Goal: Information Seeking & Learning: Compare options

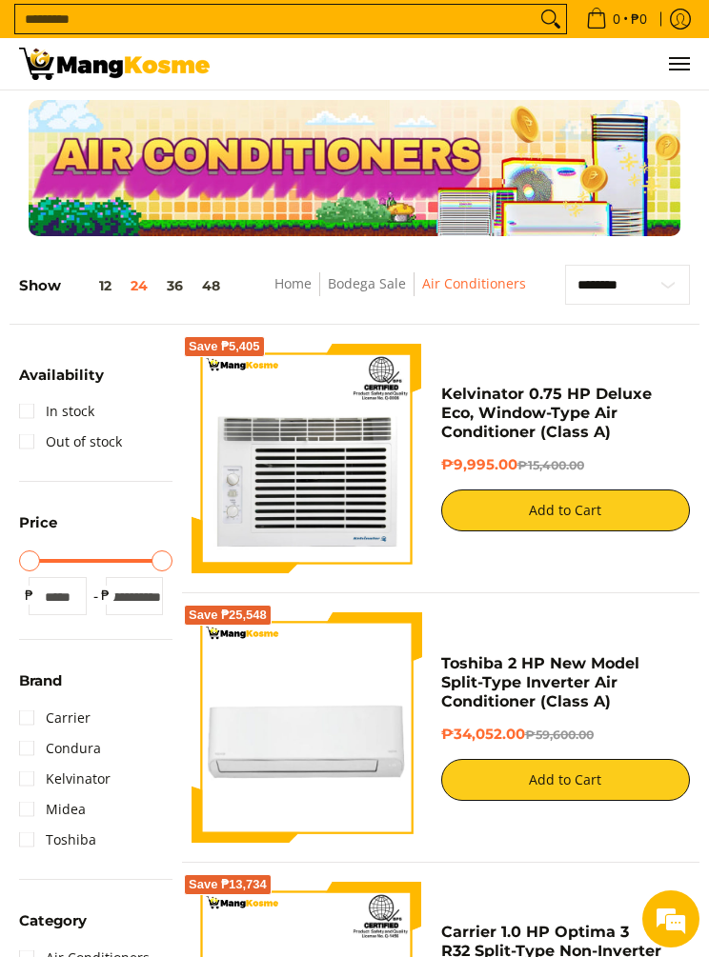
click at [31, 411] on link "In stock" at bounding box center [56, 411] width 75 height 30
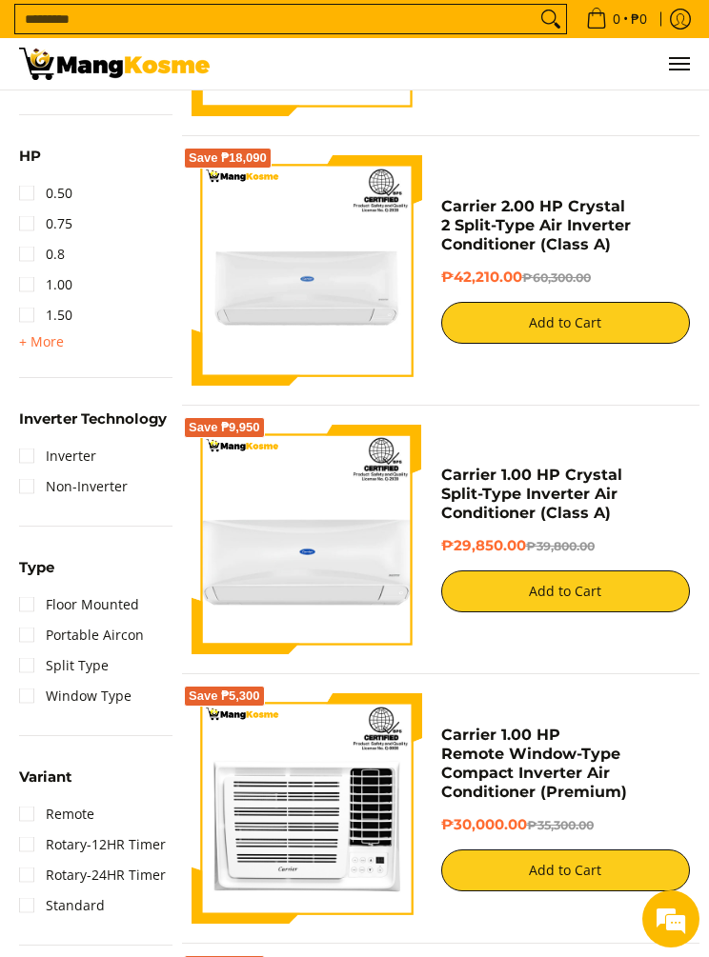
scroll to position [1020, 0]
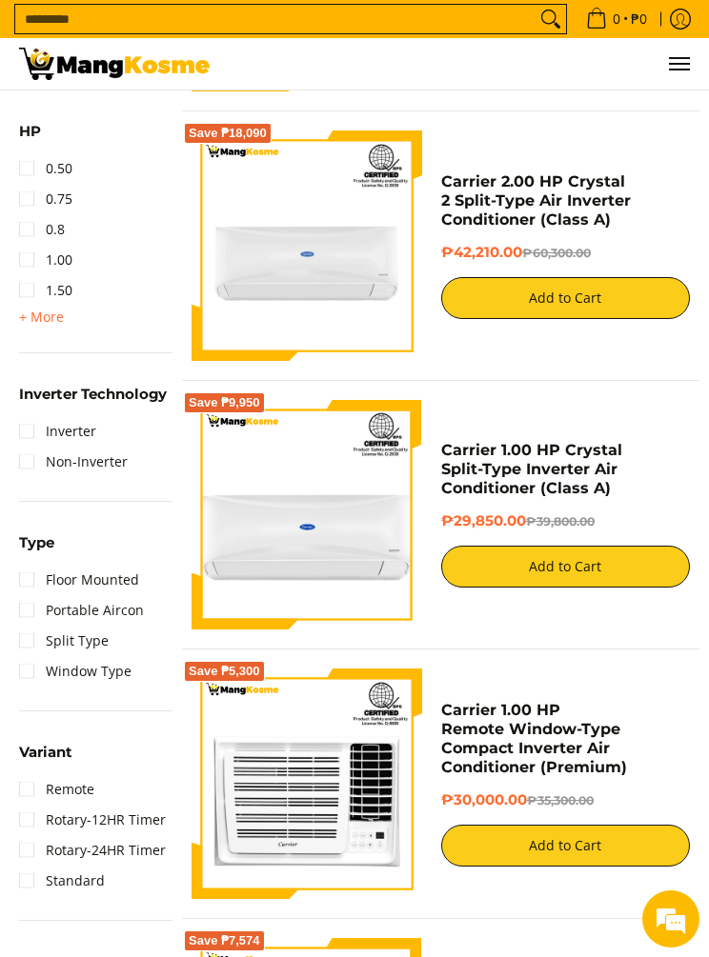
click at [22, 638] on link "Split Type" at bounding box center [64, 641] width 90 height 30
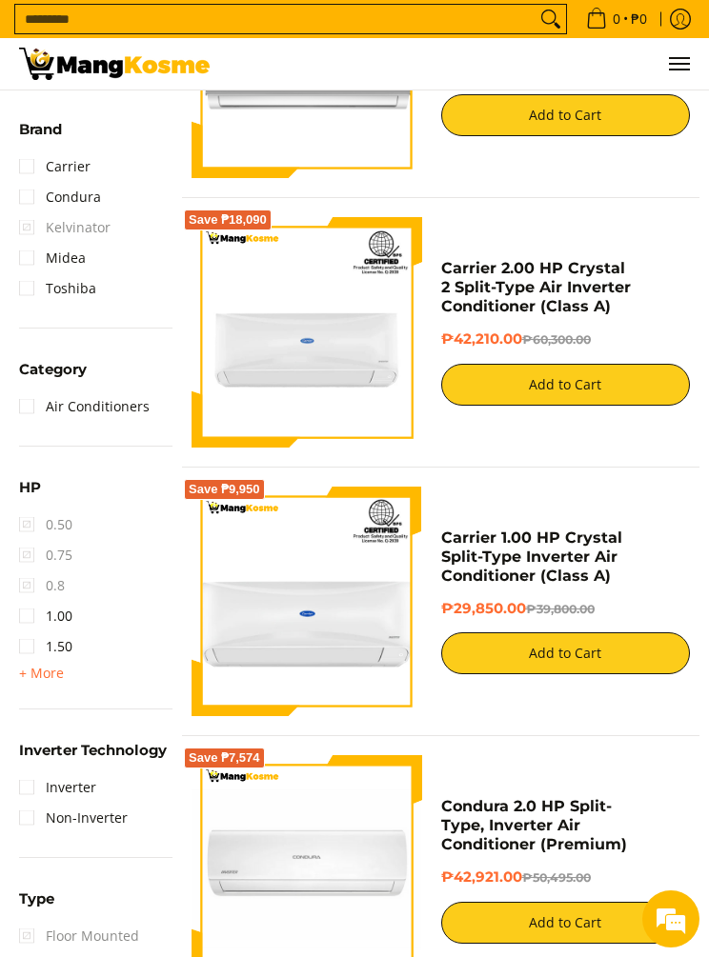
scroll to position [611, 0]
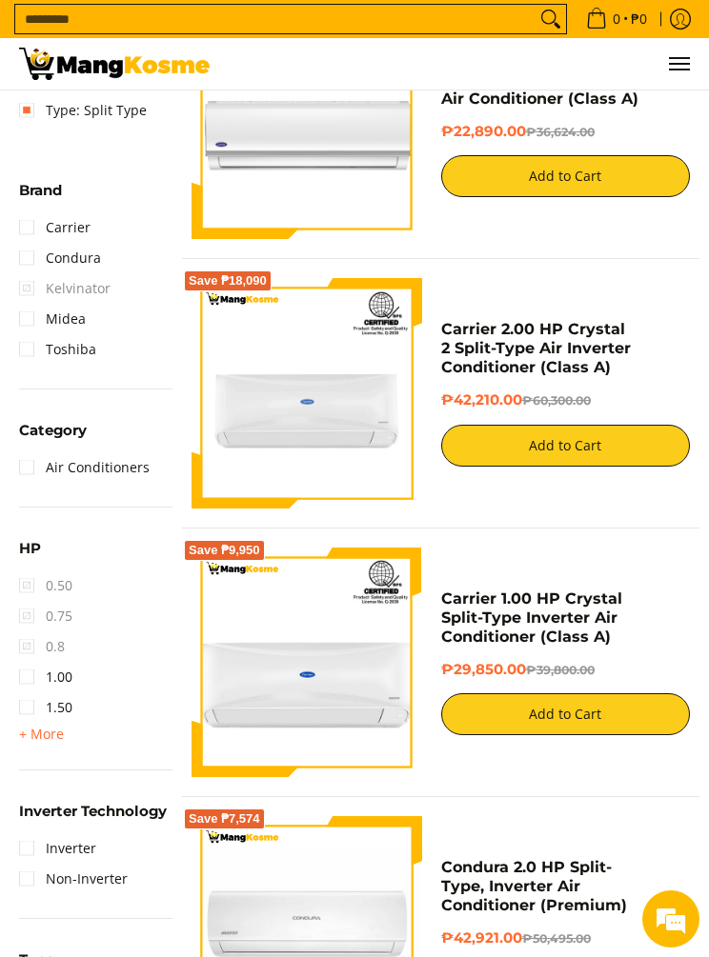
click at [19, 672] on link "1.00" at bounding box center [45, 677] width 53 height 30
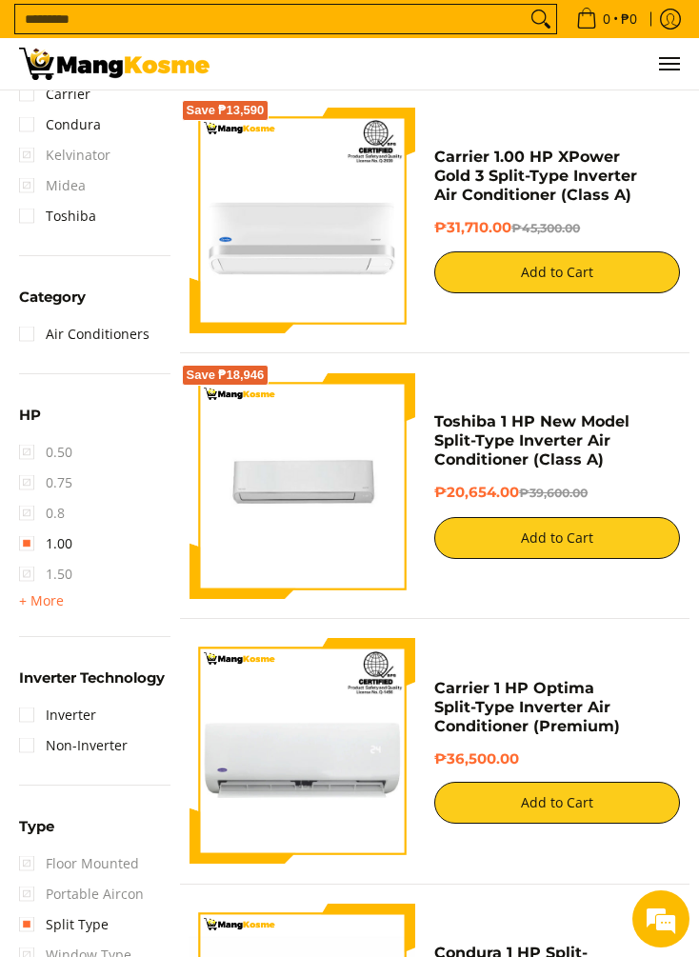
scroll to position [753, 0]
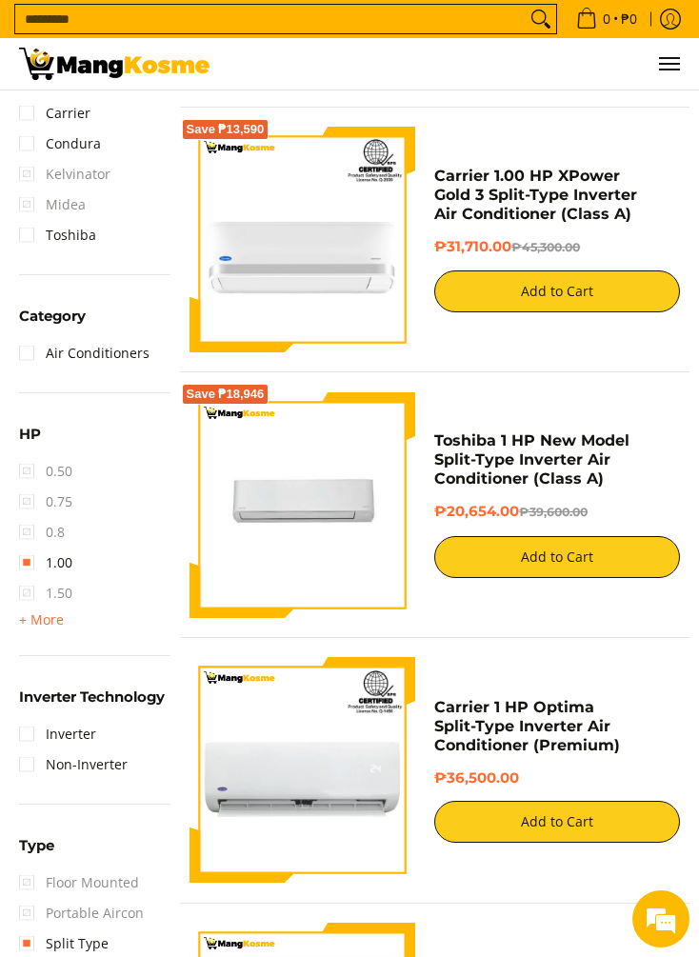
click at [661, 466] on h4 "Toshiba 1 HP New Model Split-Type Inverter Air Conditioner (Class A)" at bounding box center [557, 459] width 246 height 57
click at [654, 466] on h4 "Toshiba 1 HP New Model Split-Type Inverter Air Conditioner (Class A)" at bounding box center [557, 459] width 246 height 57
click at [279, 511] on img at bounding box center [303, 504] width 227 height 227
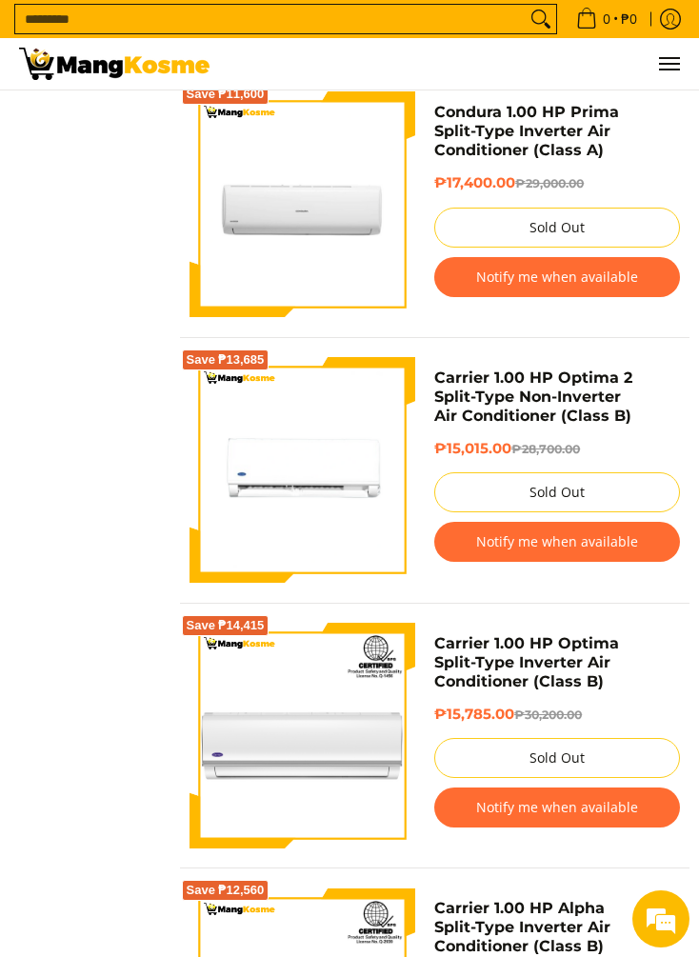
scroll to position [2378, 0]
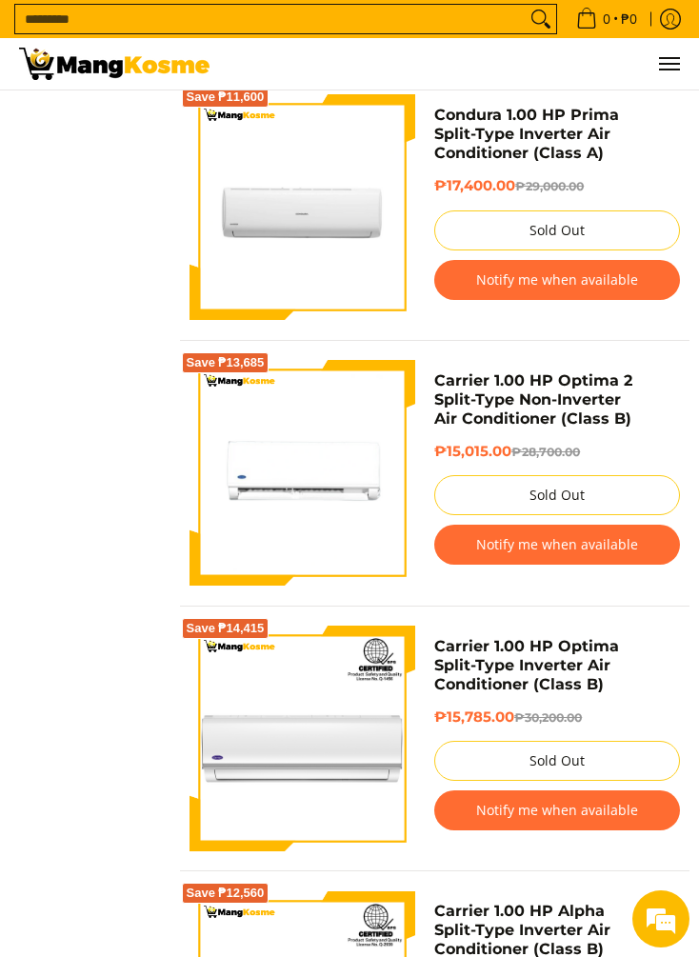
click at [656, 420] on h4 "Carrier 1.00 HP Optima 2 Split-Type Non-Inverter Air Conditioner (Class B)" at bounding box center [557, 399] width 246 height 57
click at [257, 534] on img at bounding box center [303, 473] width 227 height 227
click at [262, 475] on img at bounding box center [303, 473] width 227 height 227
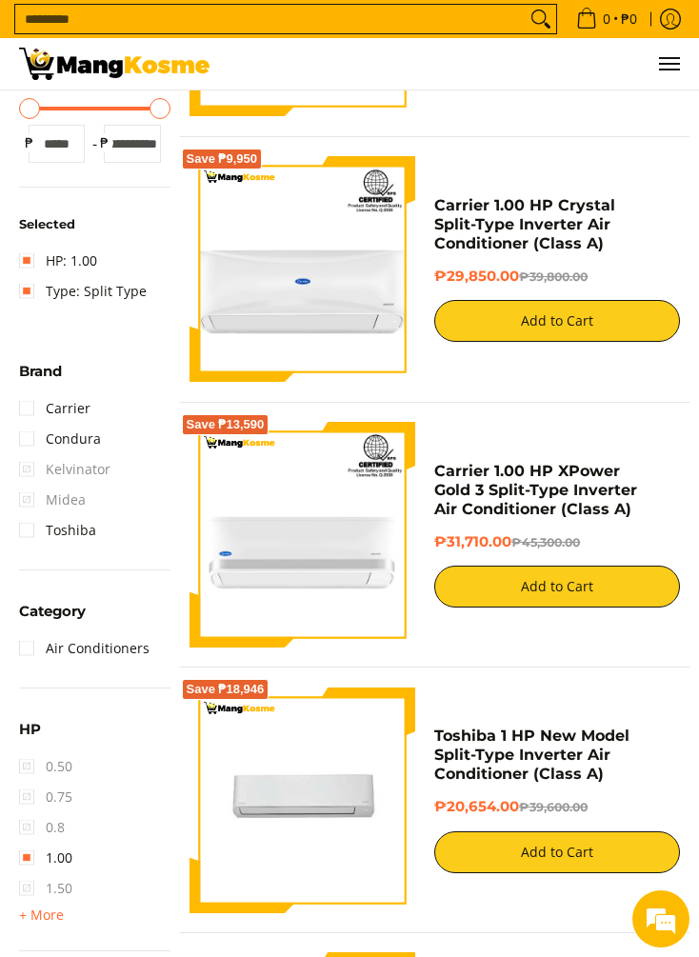
scroll to position [523, 0]
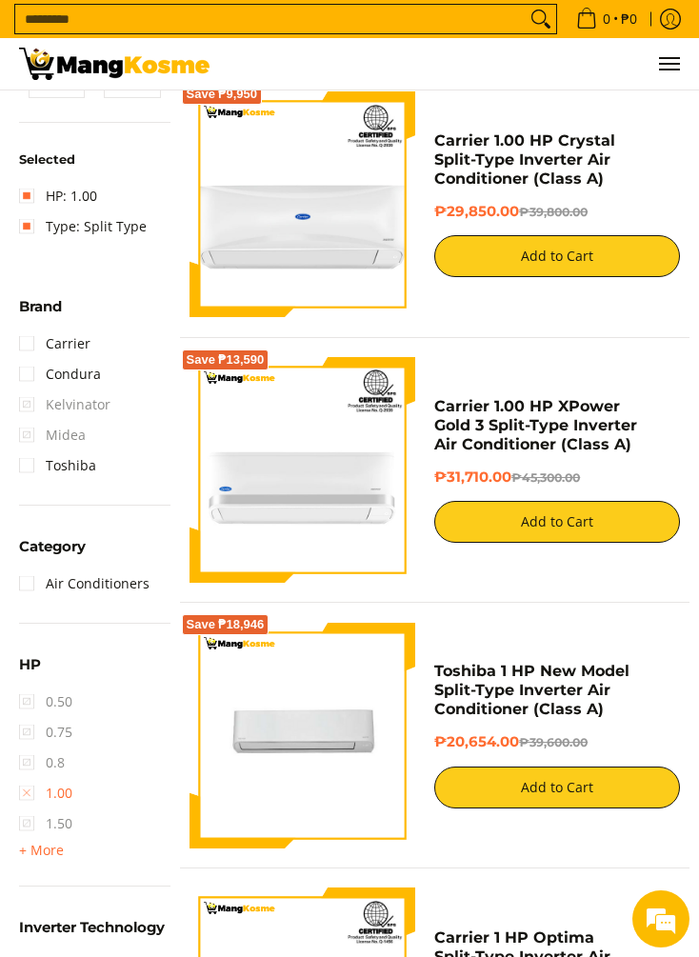
click at [27, 795] on link "1.00" at bounding box center [45, 793] width 53 height 30
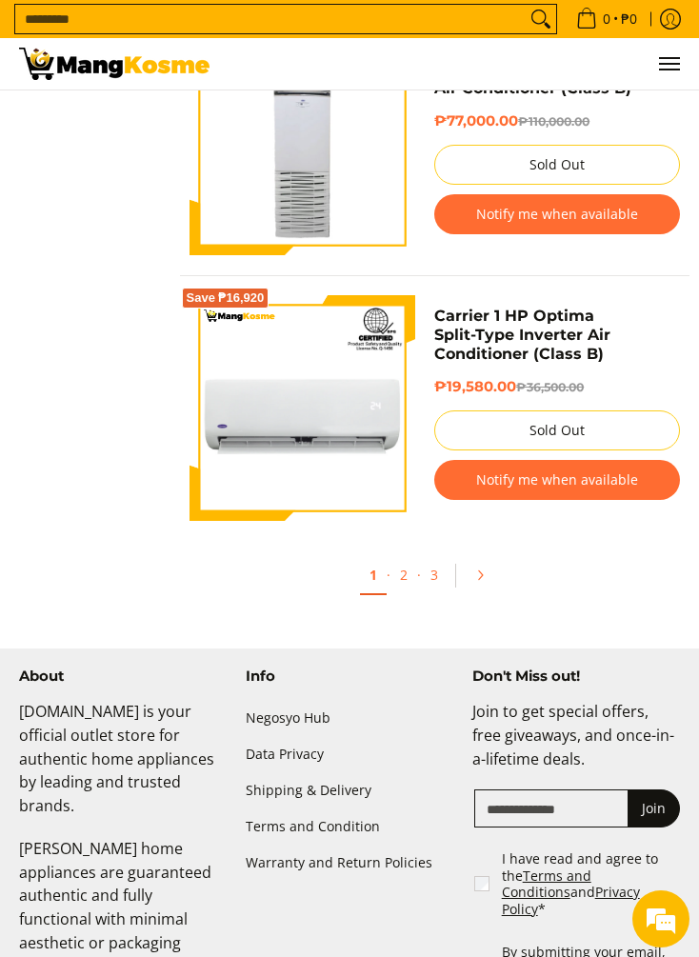
scroll to position [5853, 0]
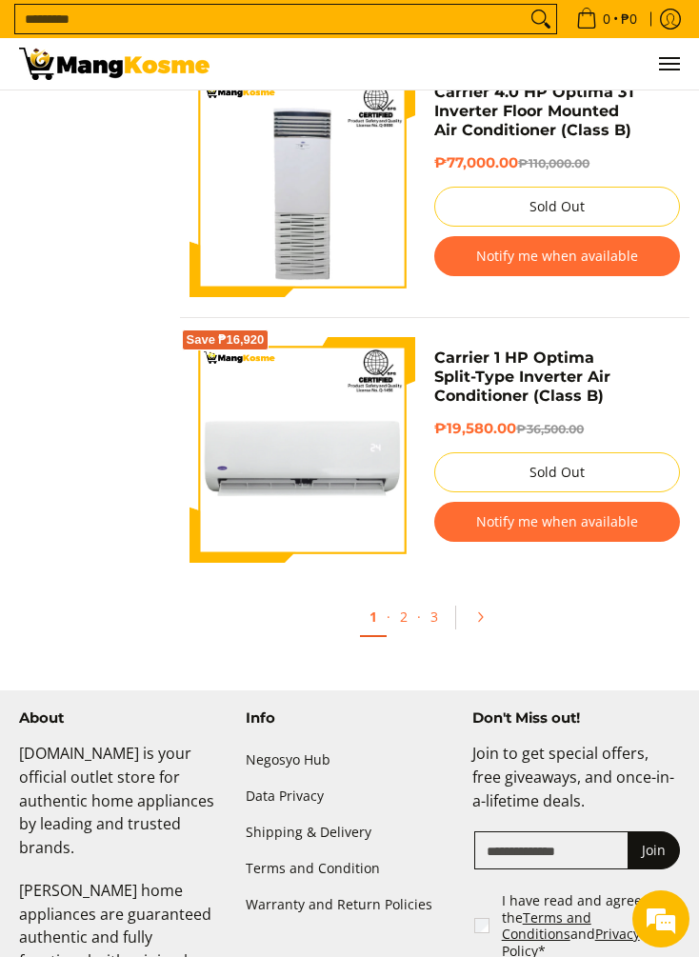
click at [403, 631] on link "2" at bounding box center [404, 616] width 27 height 37
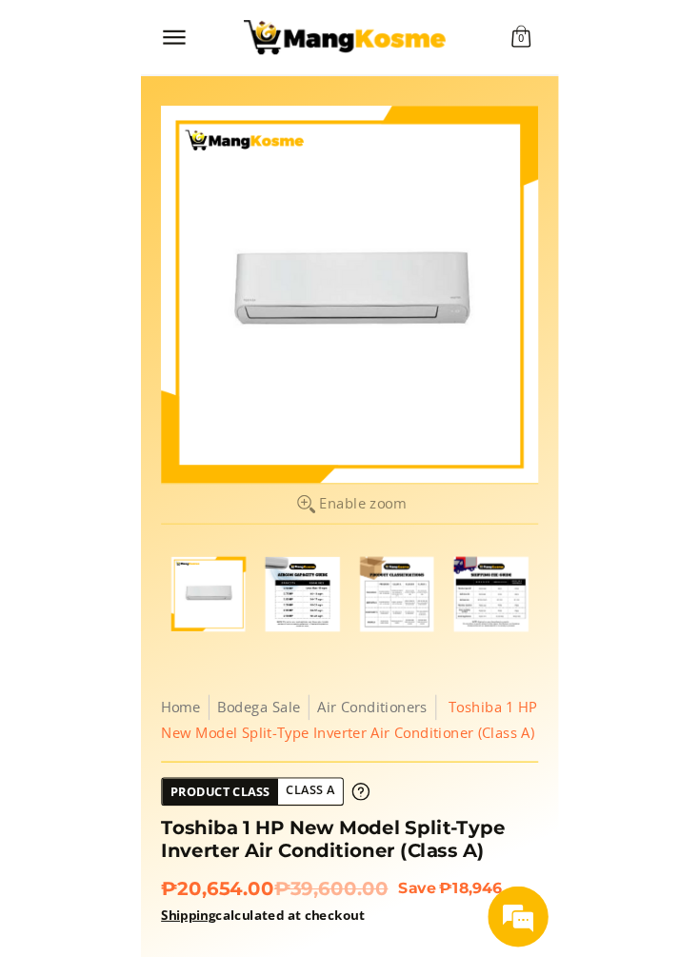
scroll to position [0, 105]
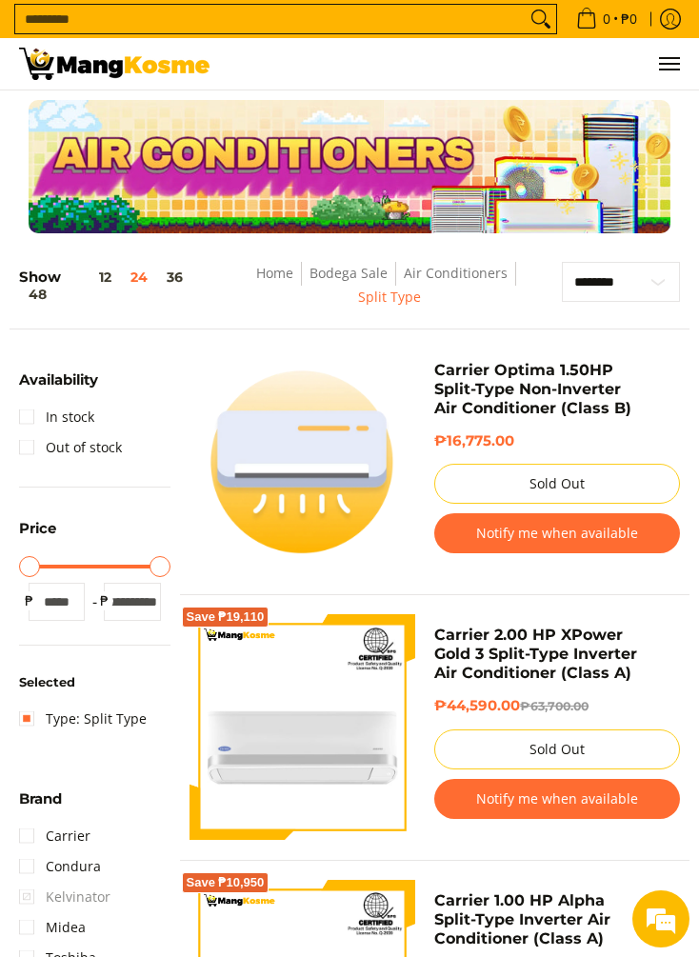
click at [42, 67] on img at bounding box center [114, 64] width 191 height 32
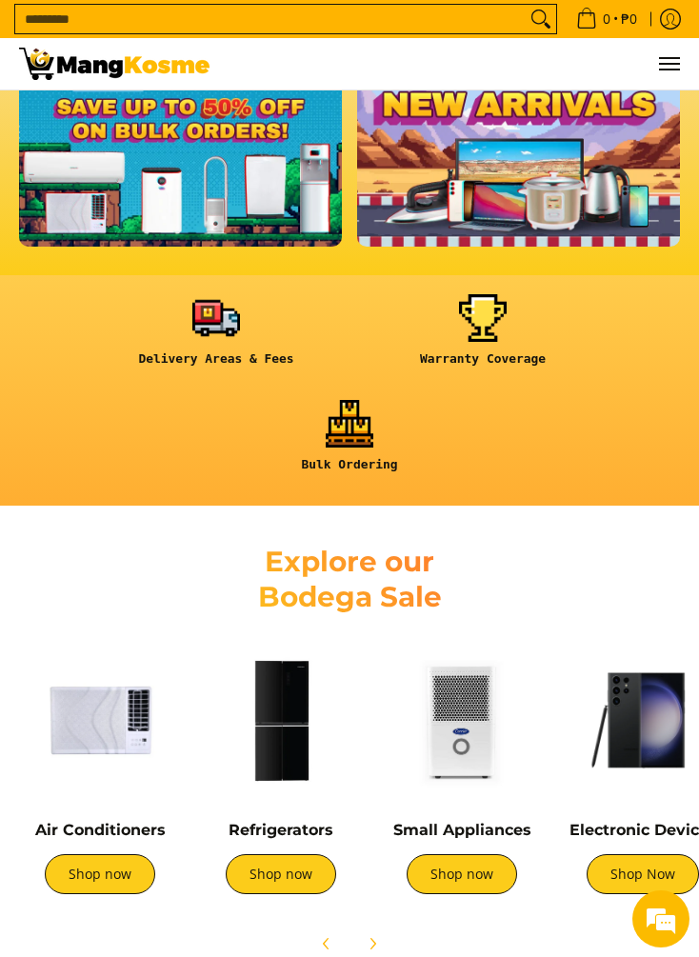
scroll to position [457, 0]
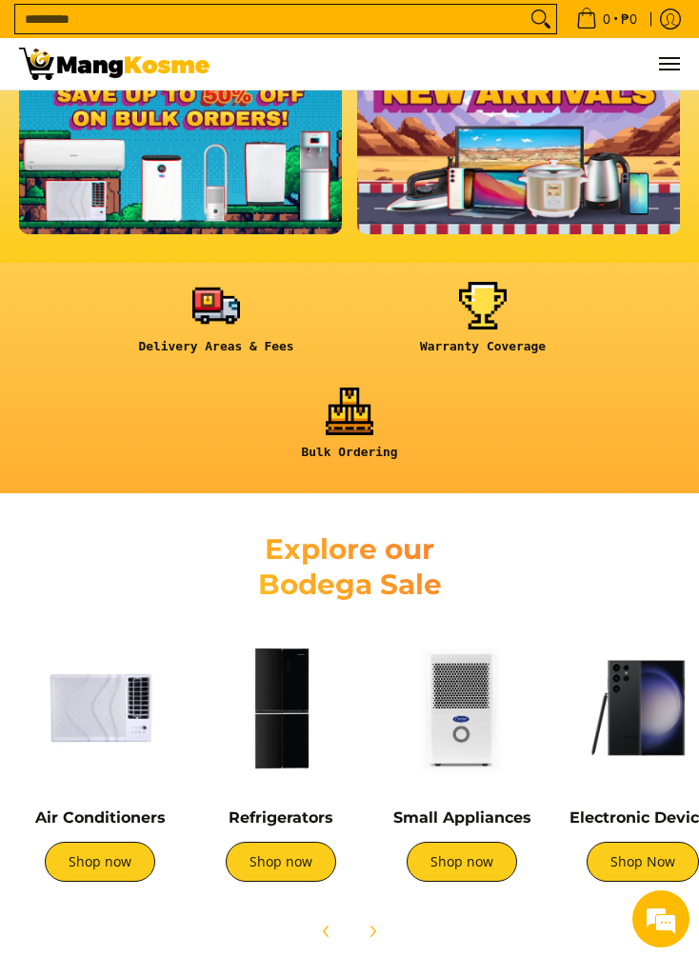
click at [464, 866] on link "Shop now" at bounding box center [462, 862] width 110 height 40
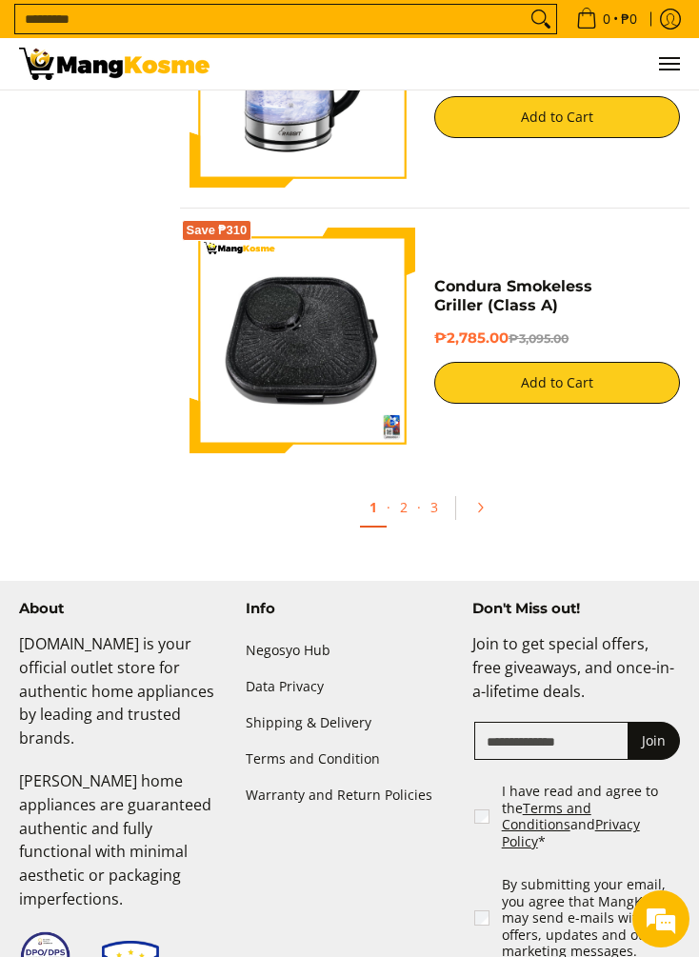
scroll to position [6086, 0]
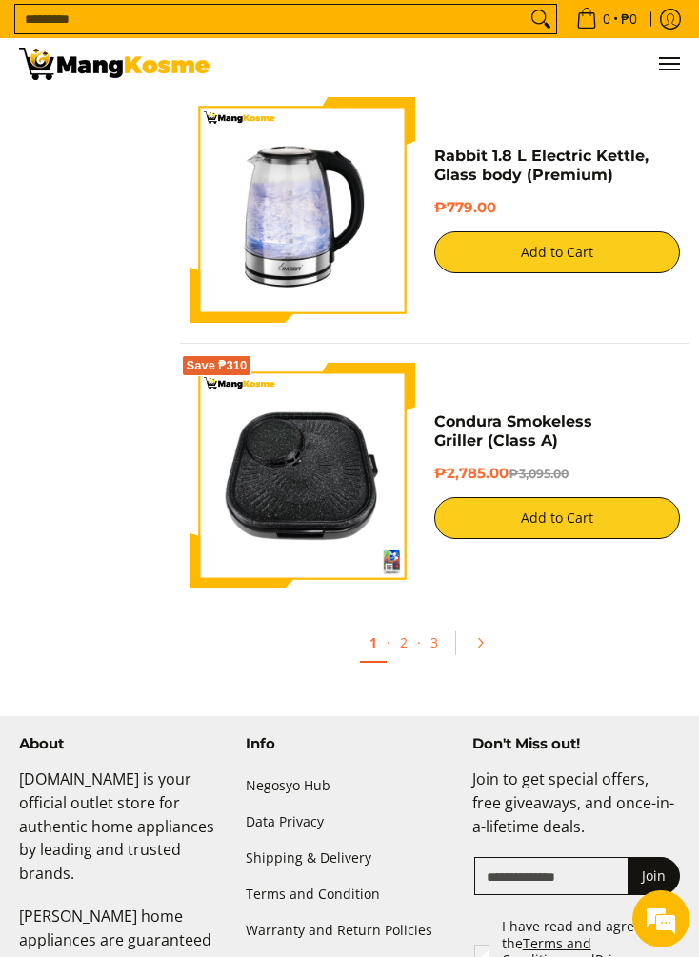
click at [399, 650] on link "2" at bounding box center [404, 642] width 27 height 37
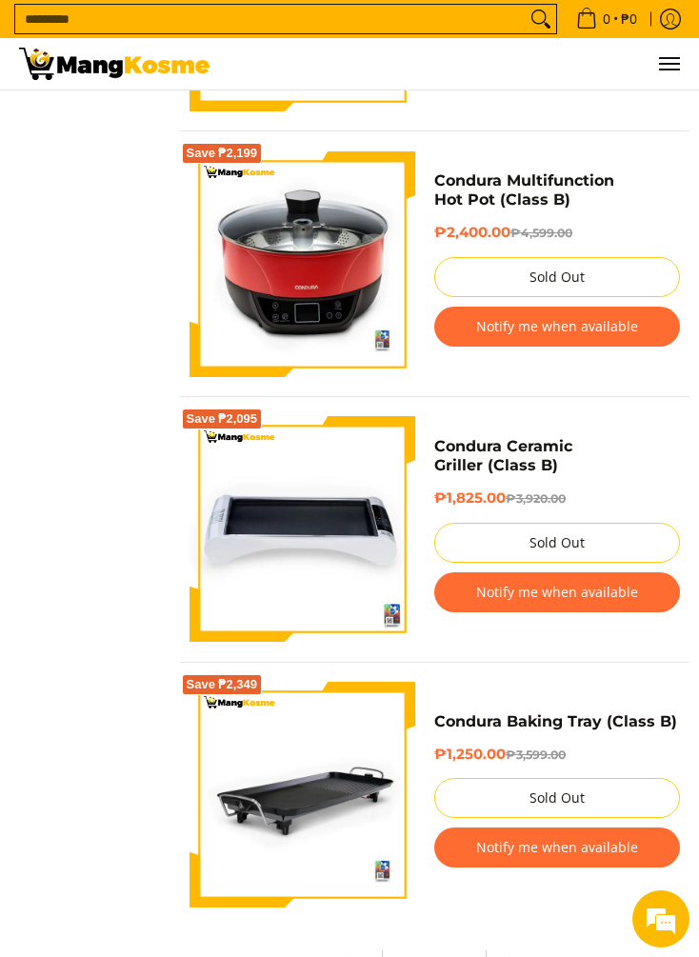
scroll to position [6027, 0]
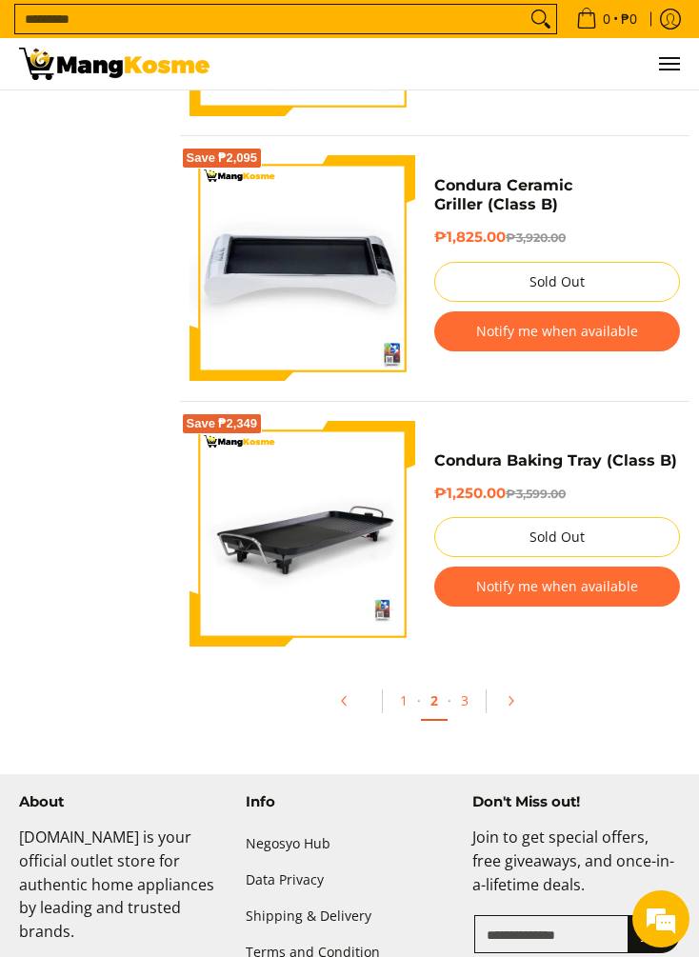
click at [471, 714] on link "3" at bounding box center [464, 700] width 27 height 37
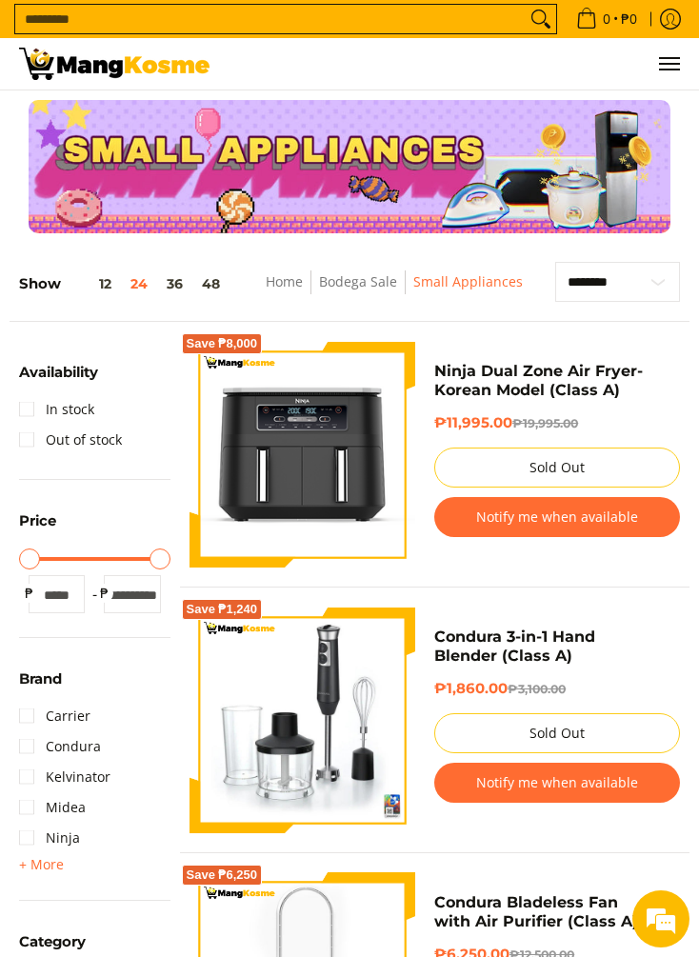
scroll to position [6098, 0]
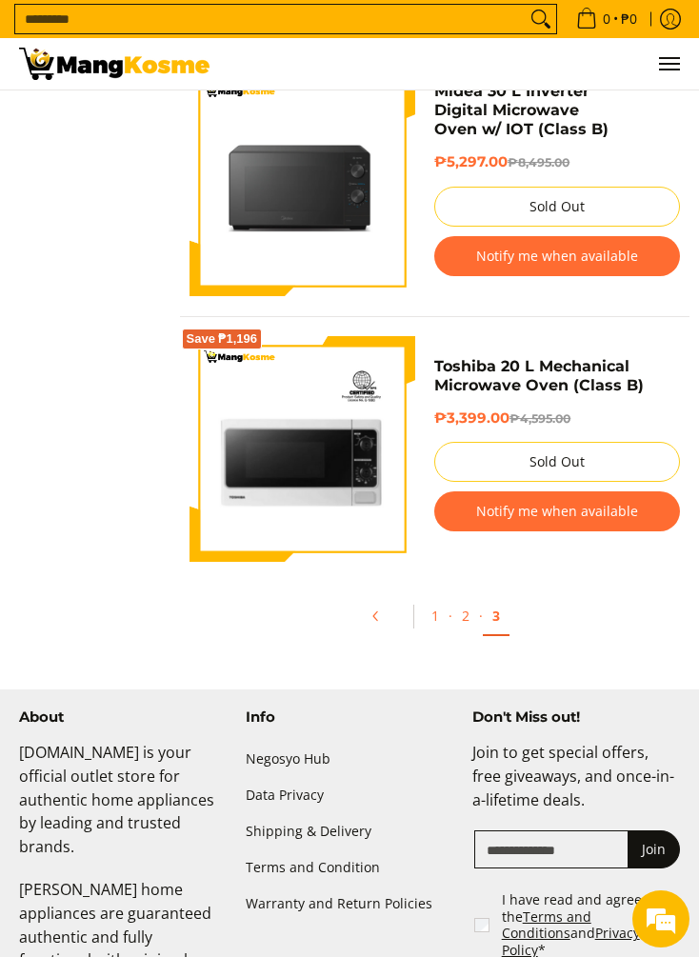
scroll to position [6096, 0]
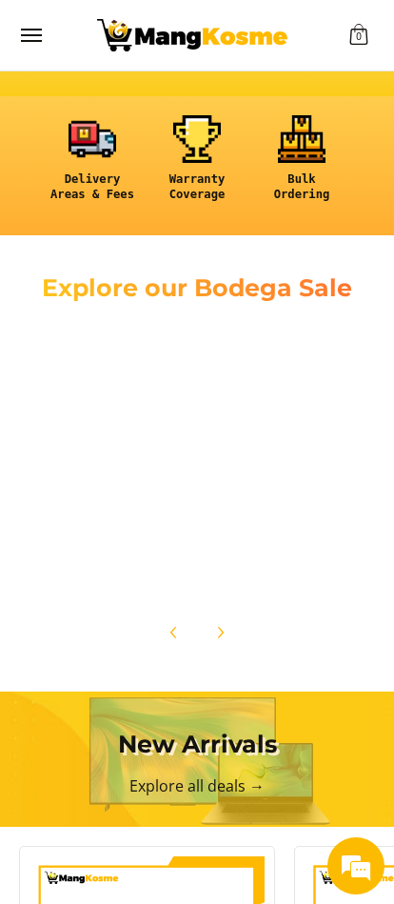
scroll to position [0, 1255]
